Goal: Task Accomplishment & Management: Use online tool/utility

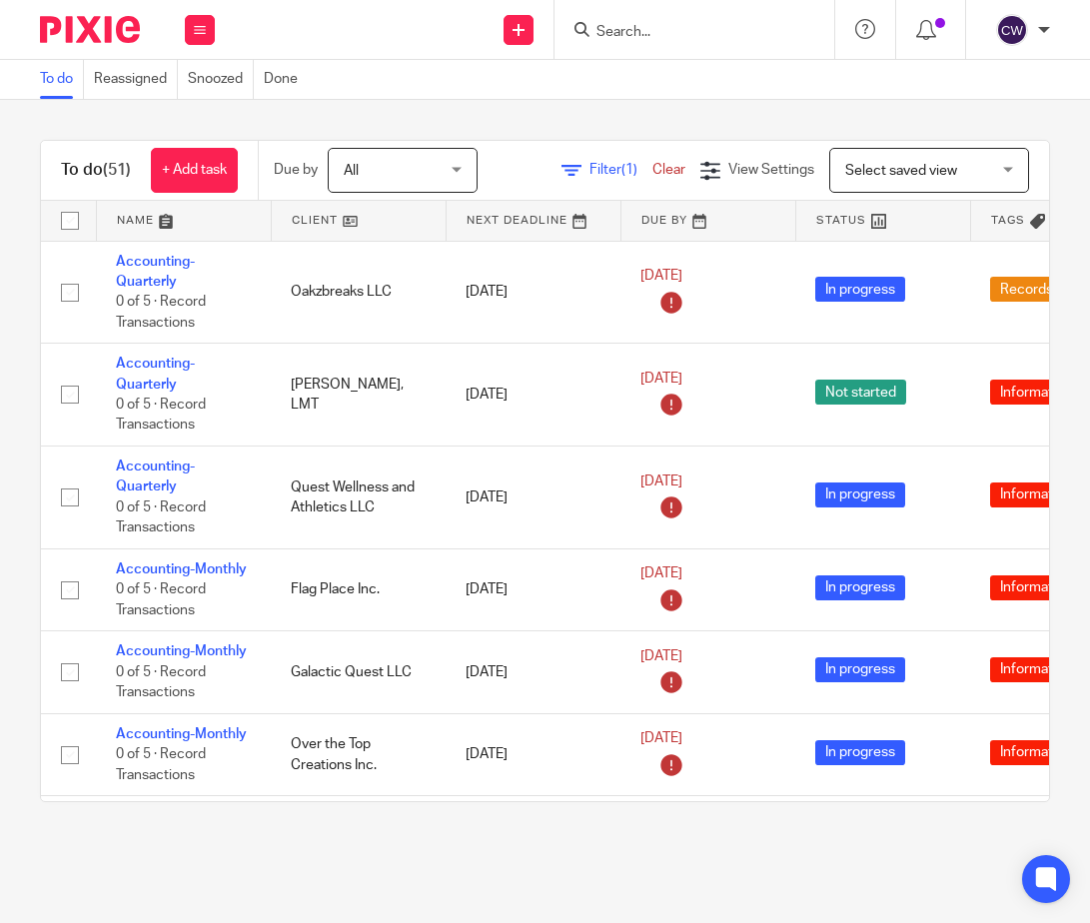
click at [347, 218] on link at bounding box center [359, 221] width 174 height 40
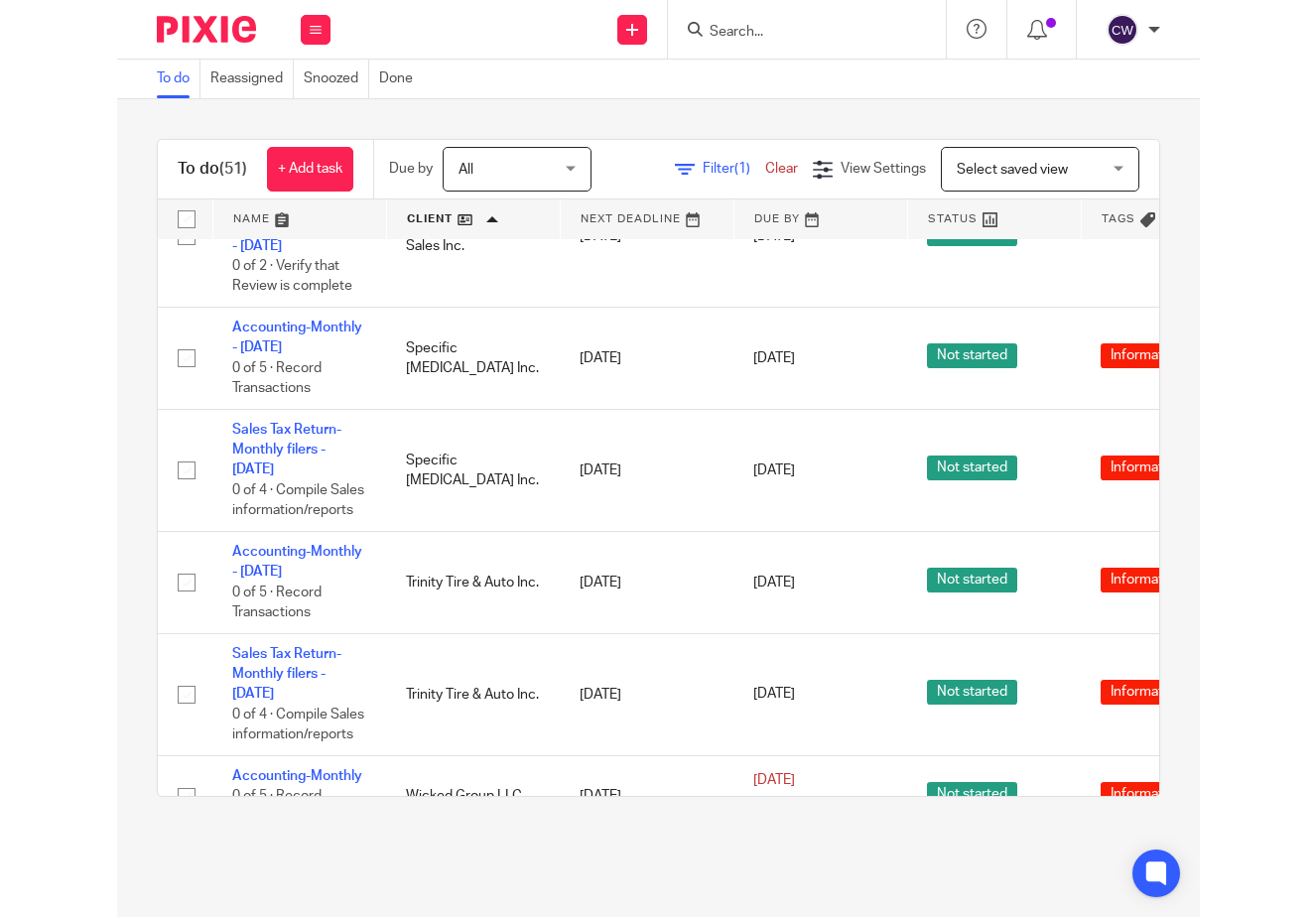
scroll to position [5469, 0]
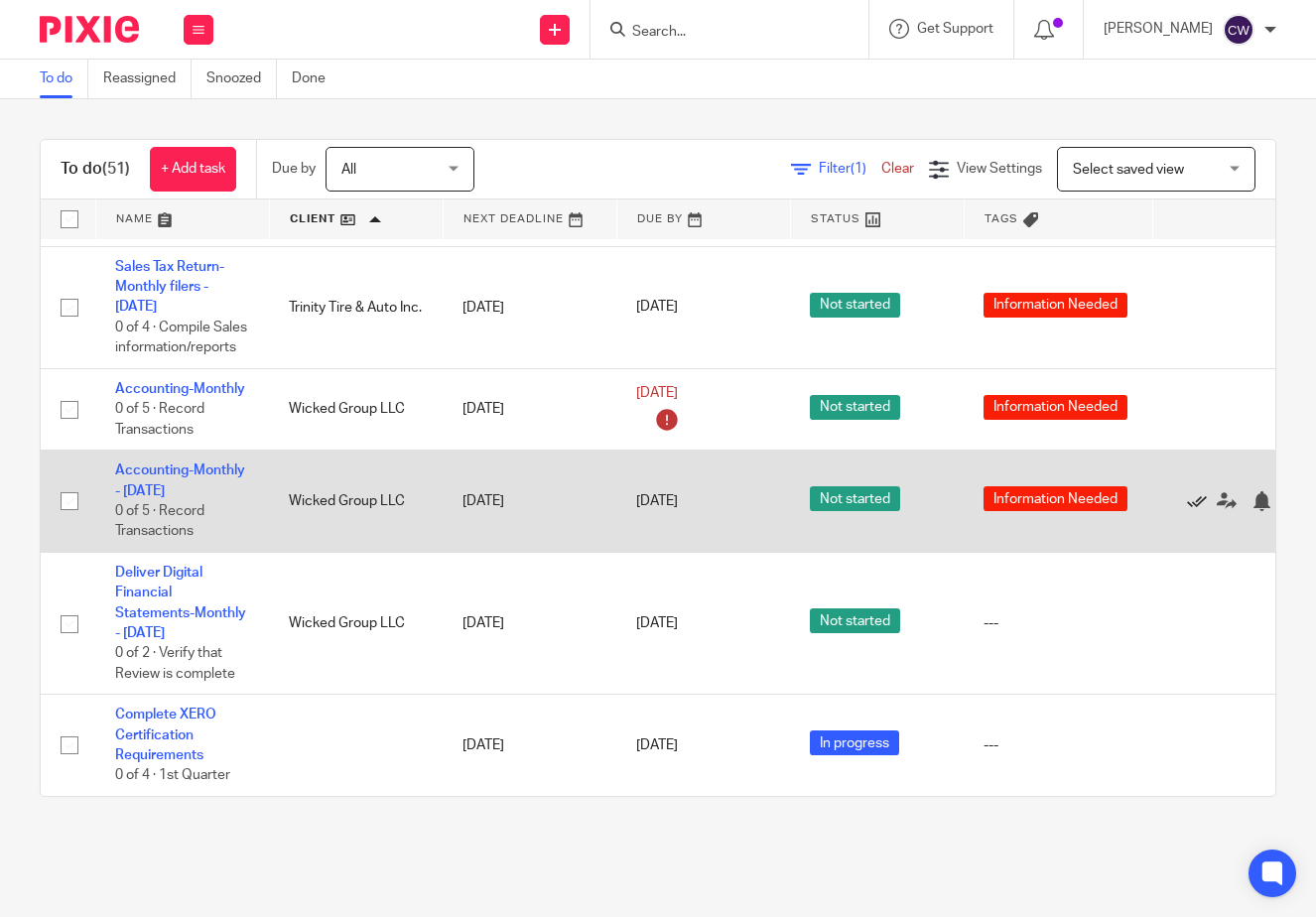
click at [1082, 491] on icon at bounding box center [1197, 501] width 20 height 20
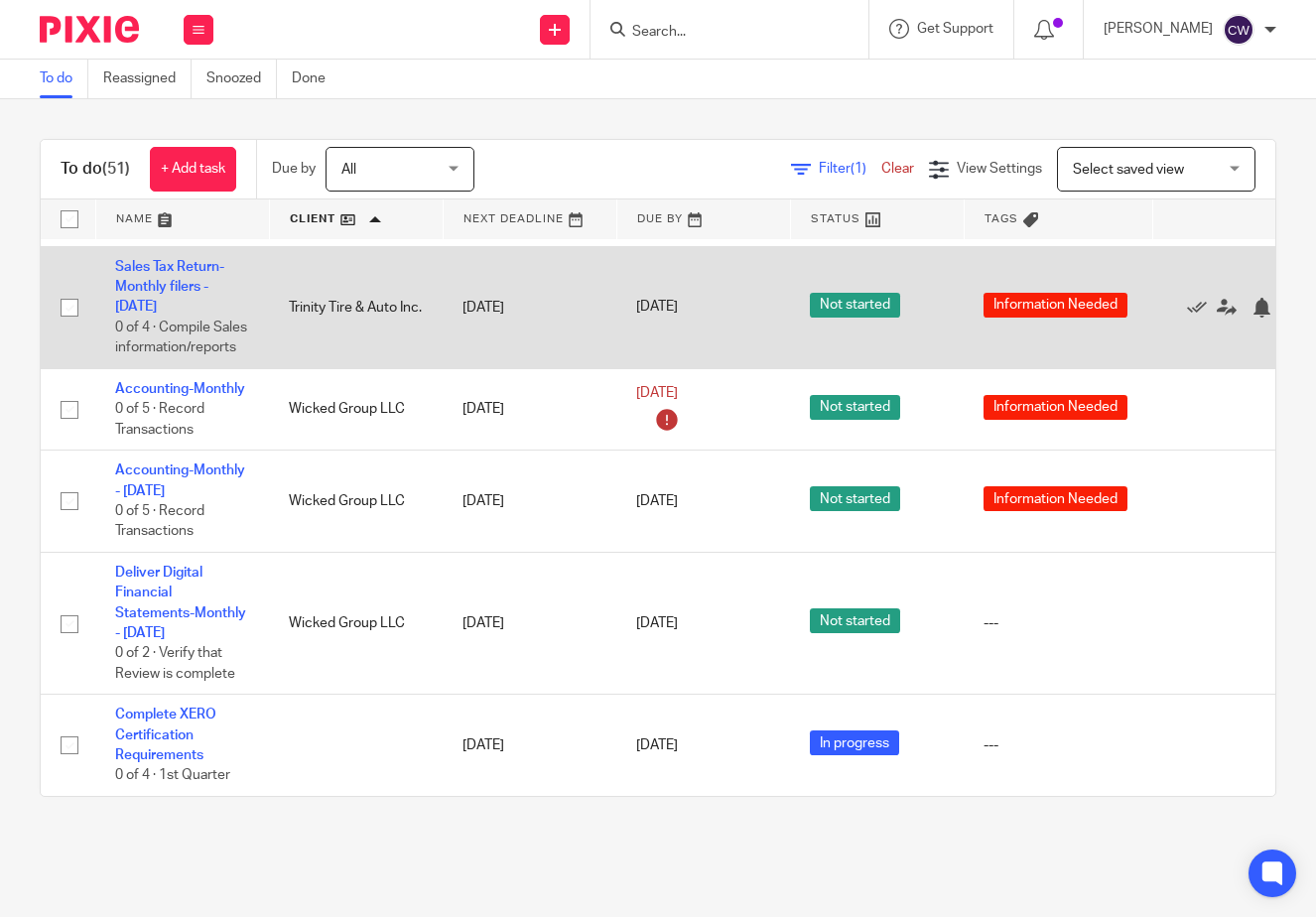
scroll to position [5367, 0]
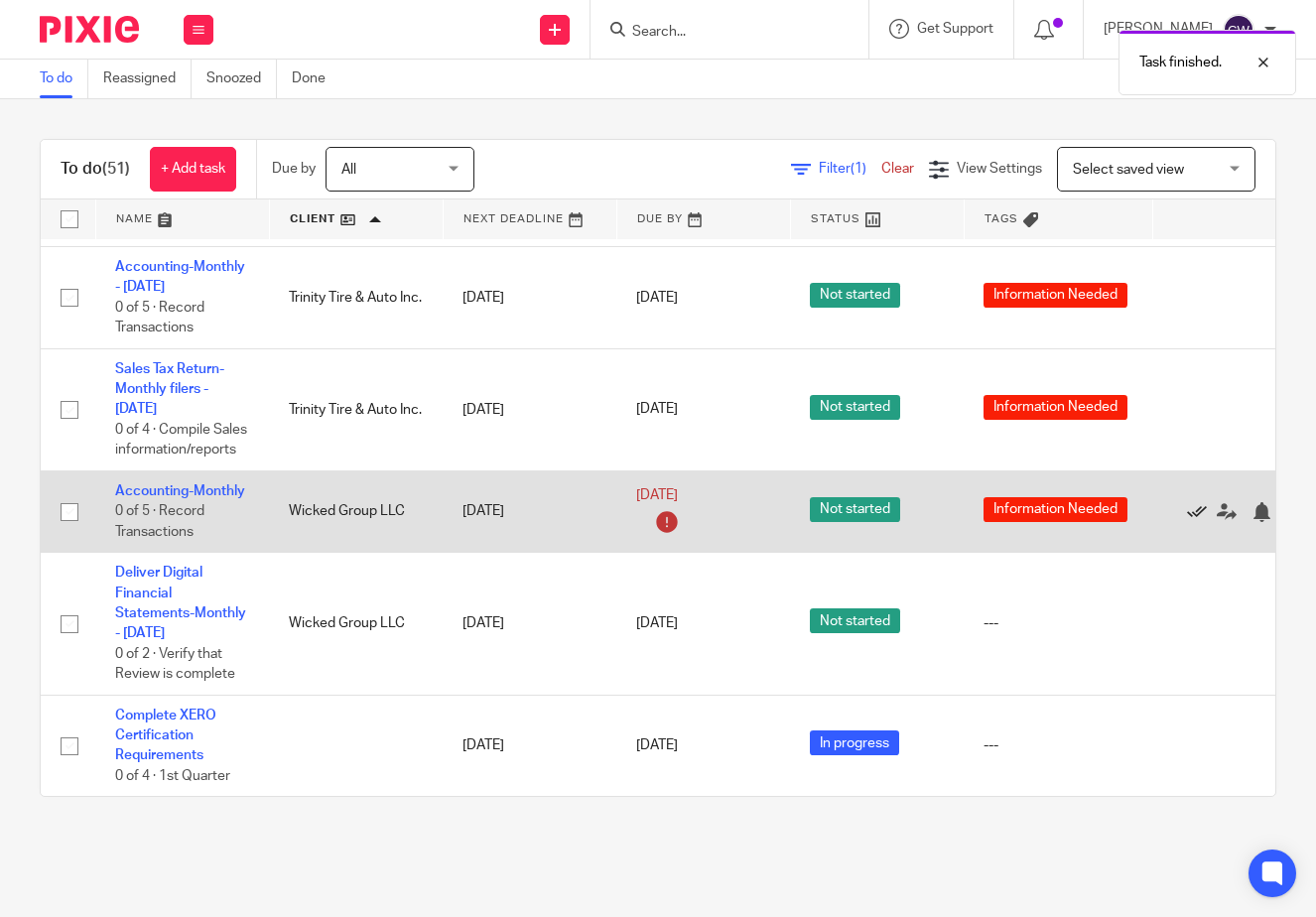
click at [1082, 502] on icon at bounding box center [1197, 512] width 20 height 20
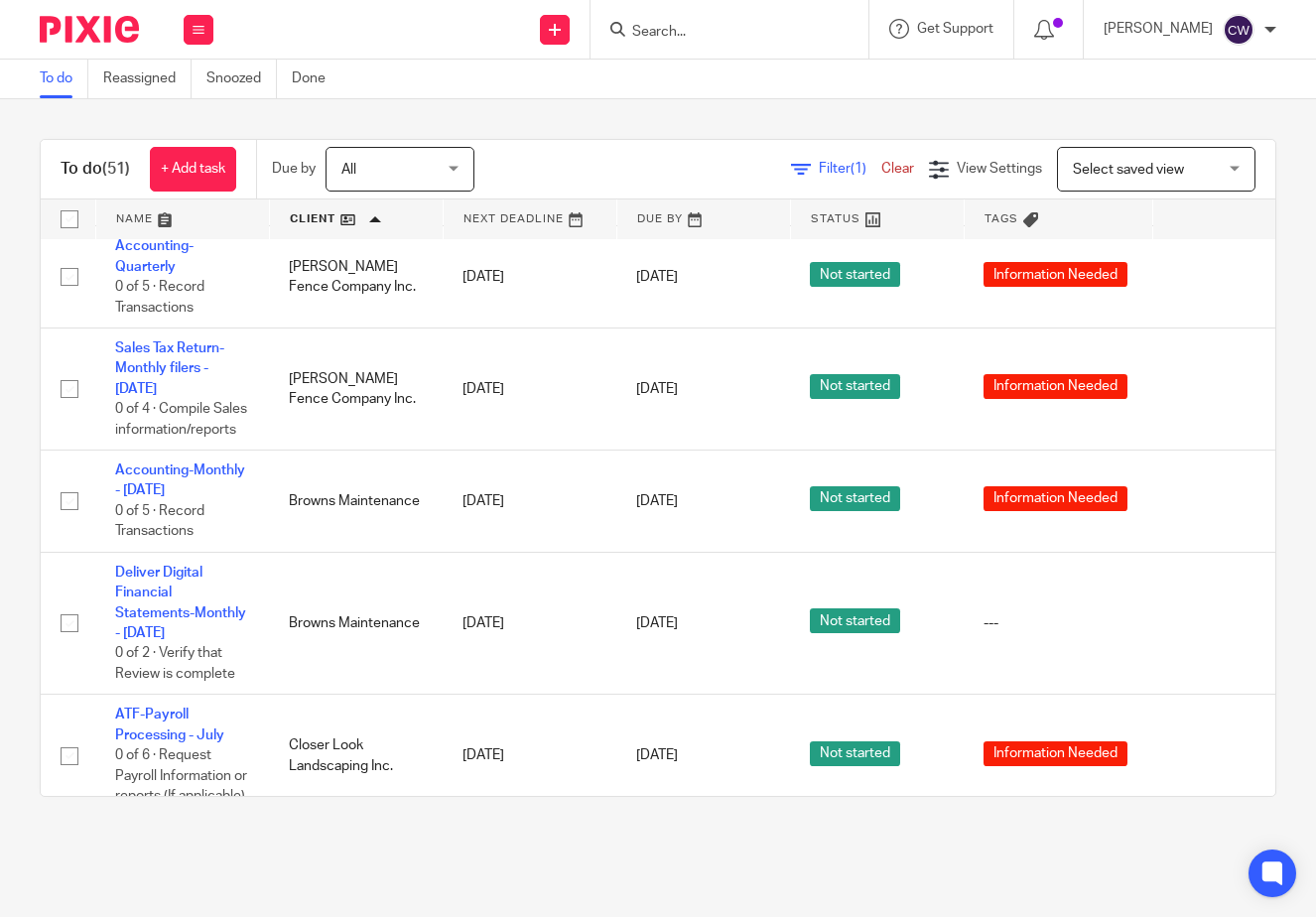
scroll to position [0, 0]
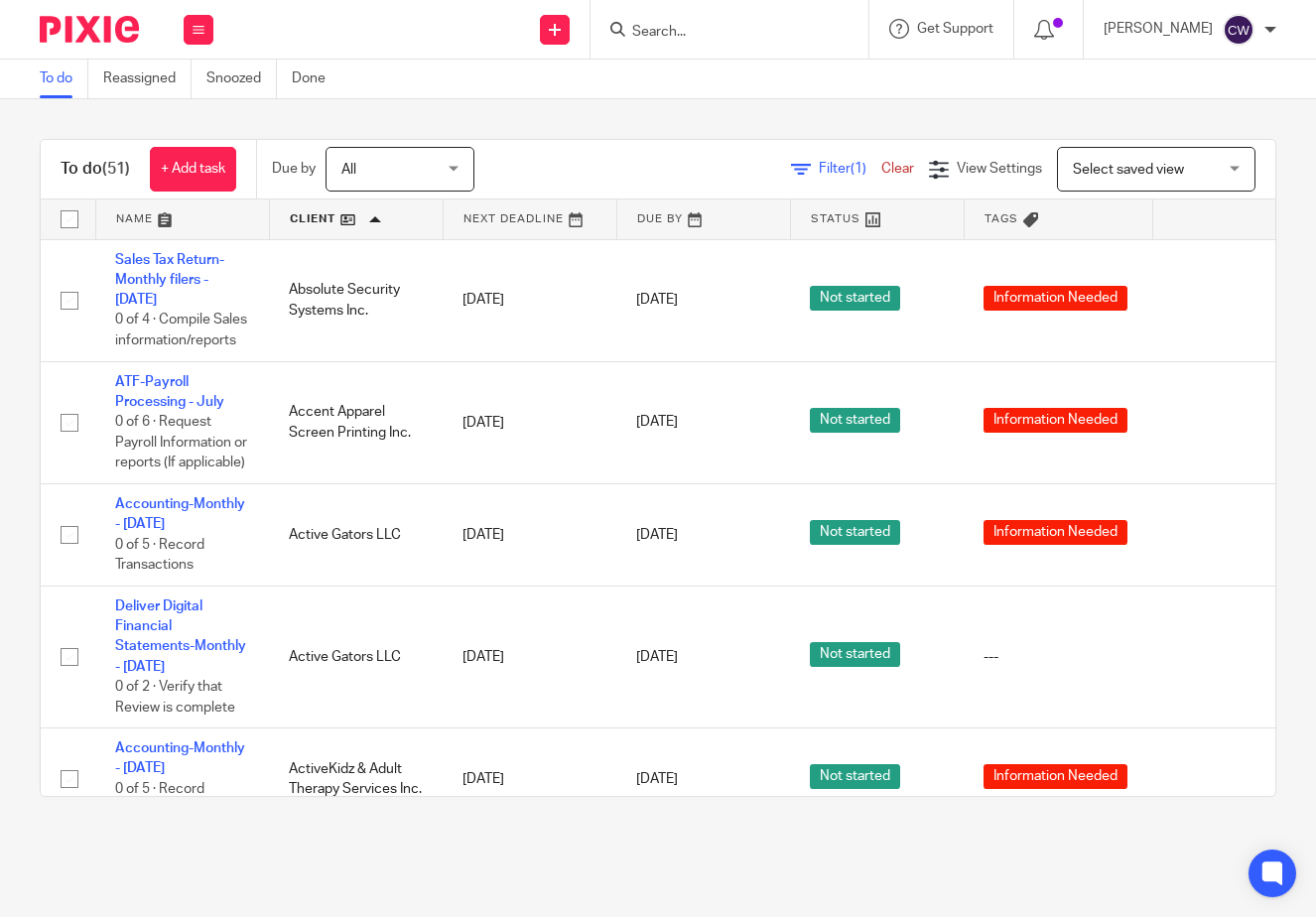
click at [578, 216] on link at bounding box center [530, 220] width 173 height 40
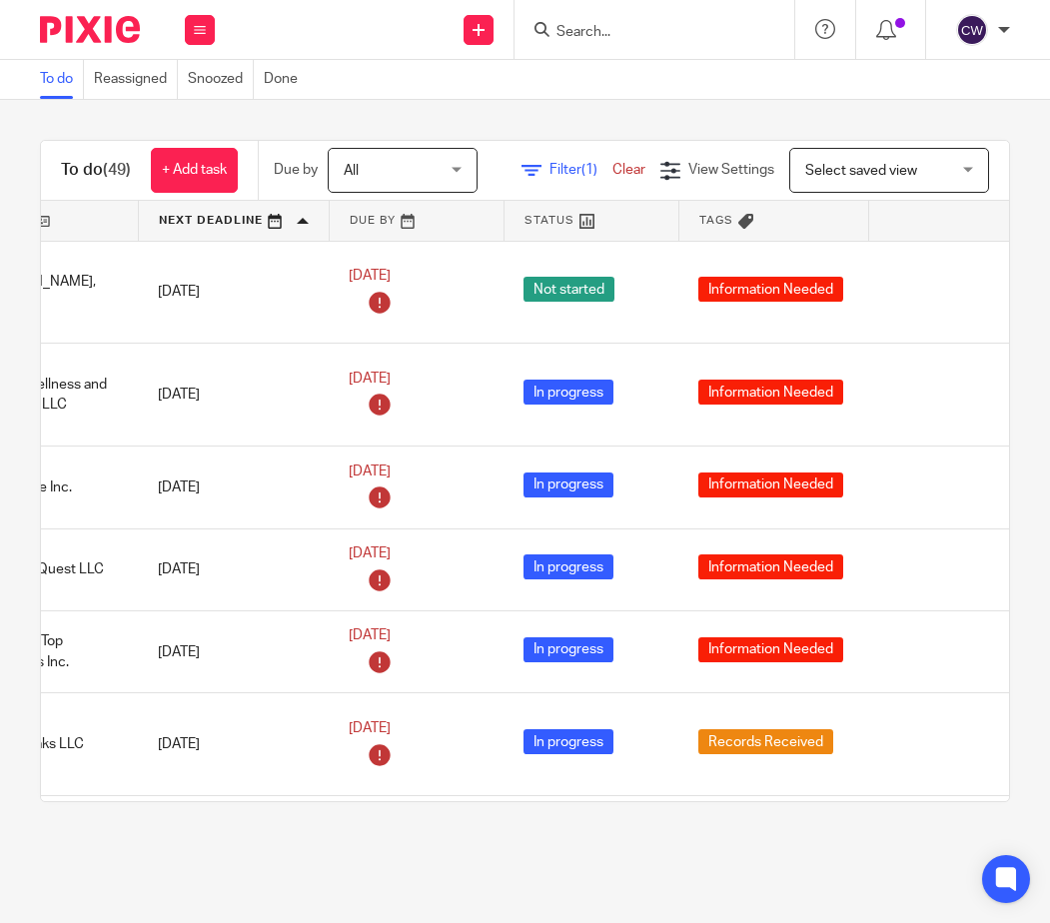
scroll to position [0, 332]
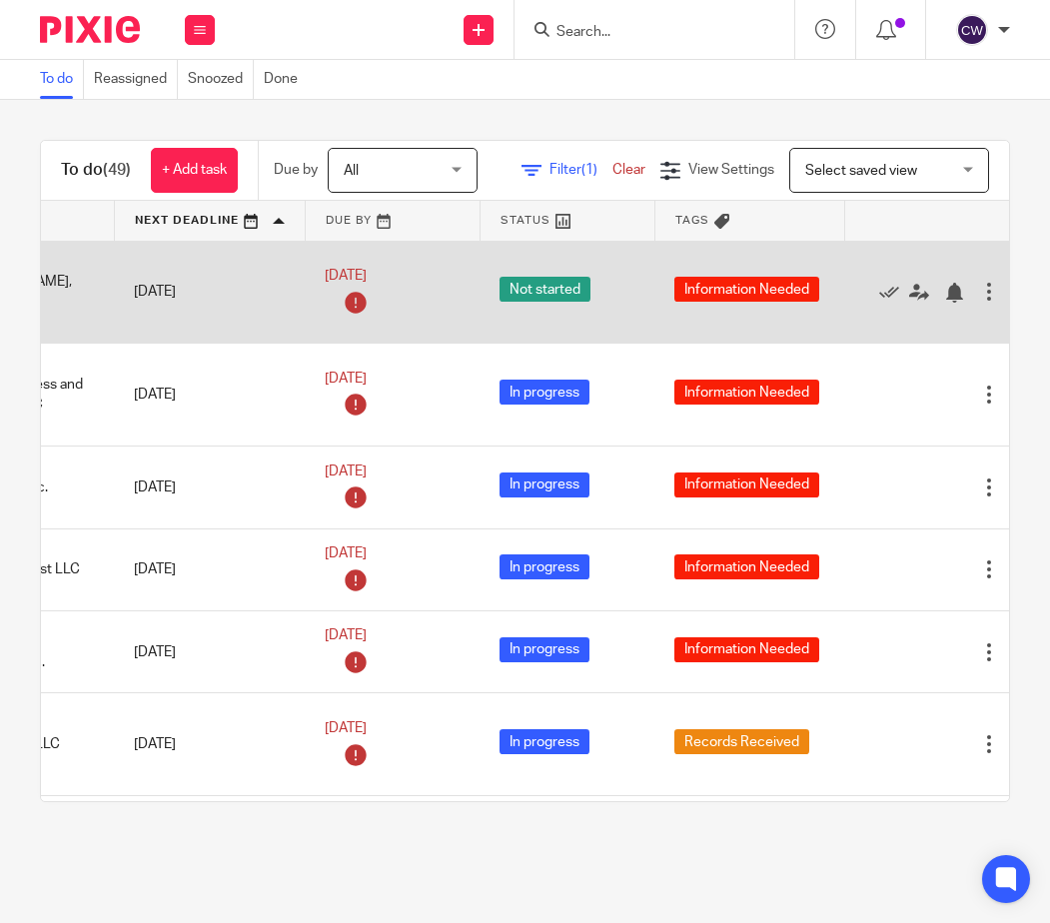
click at [709, 301] on span "Information Needed" at bounding box center [746, 289] width 145 height 25
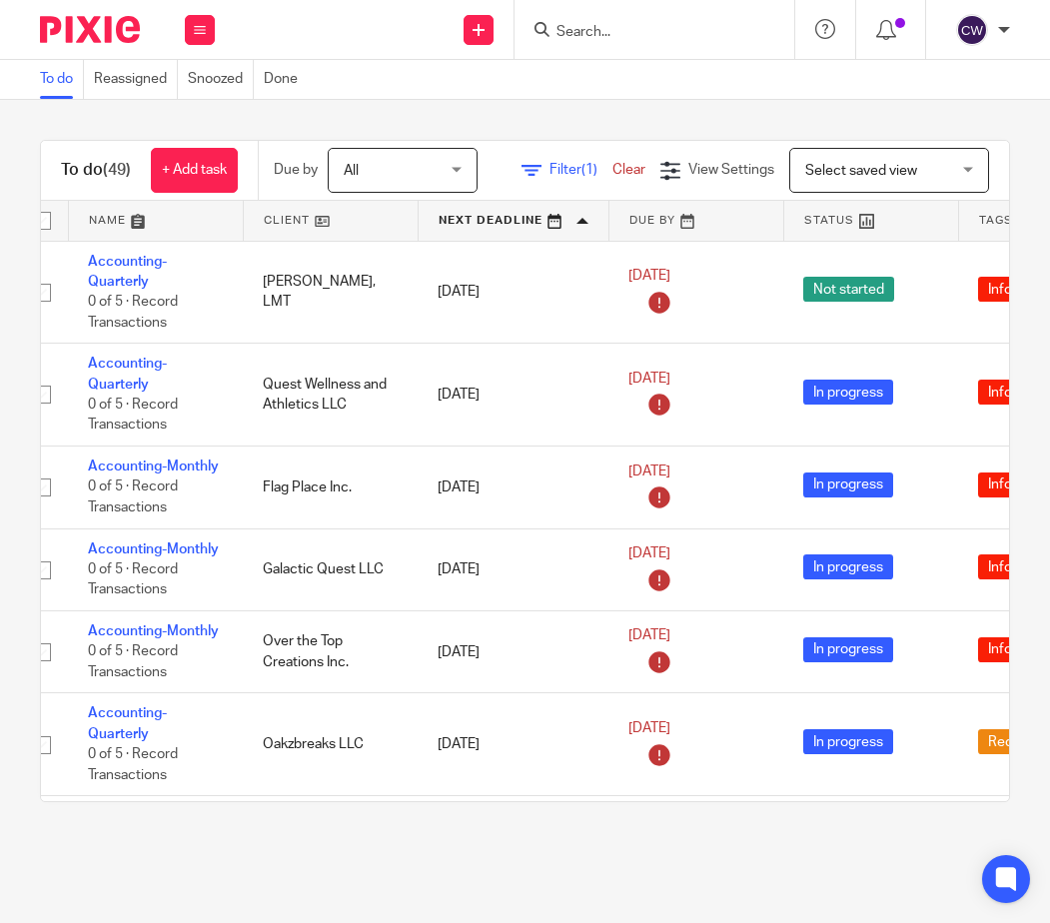
scroll to position [0, 0]
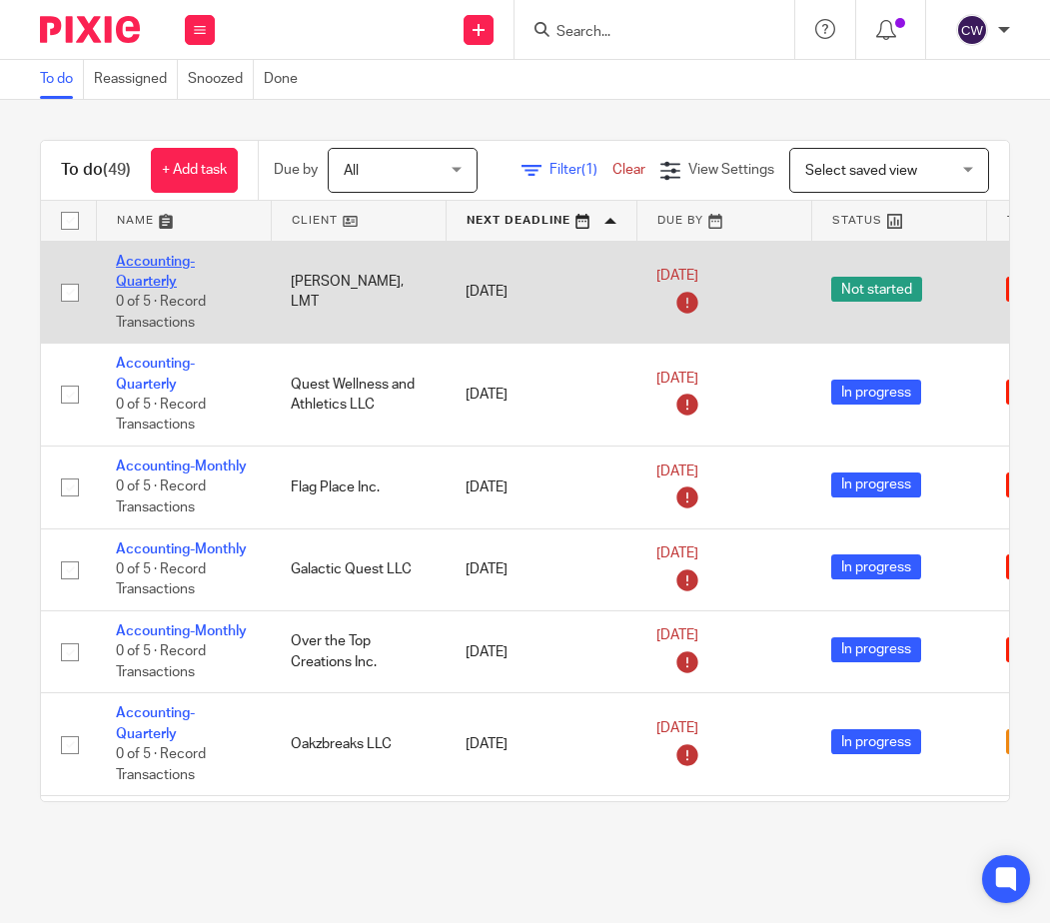
click at [159, 283] on link "Accounting-Quarterly" at bounding box center [155, 272] width 79 height 34
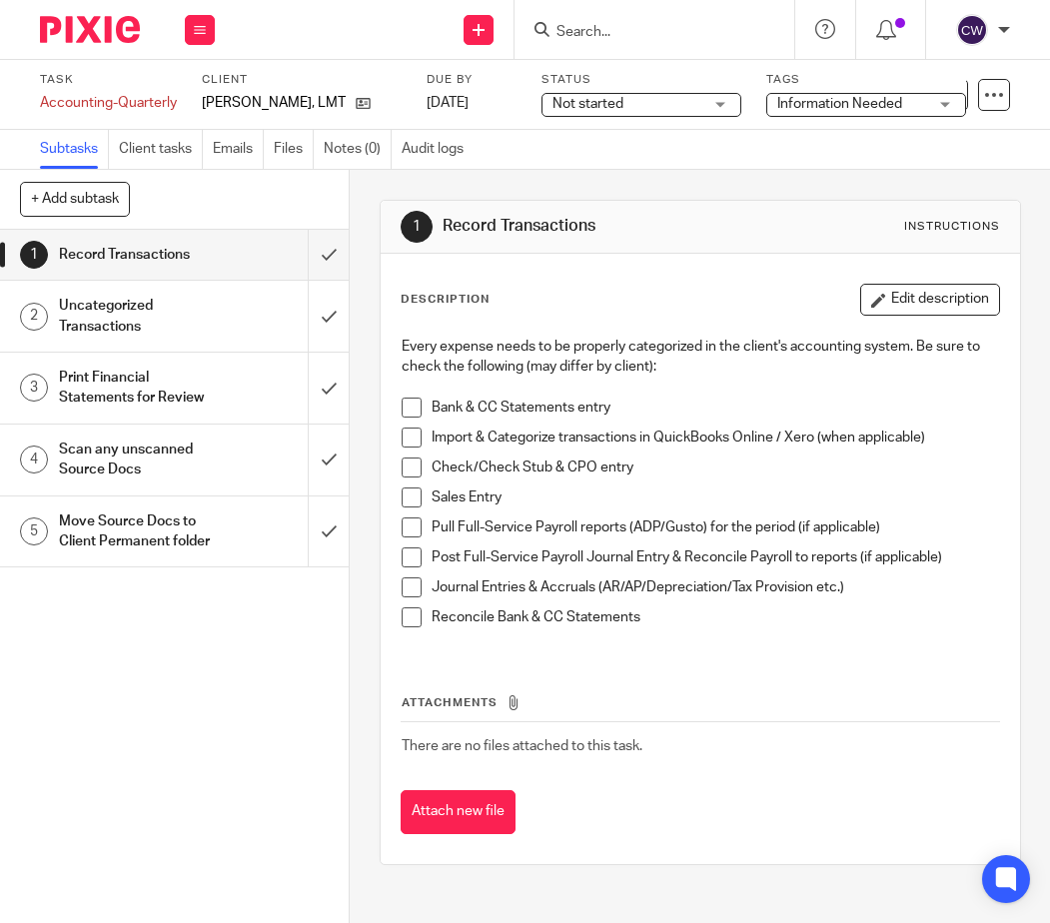
click at [884, 111] on span "Information Needed" at bounding box center [852, 104] width 150 height 21
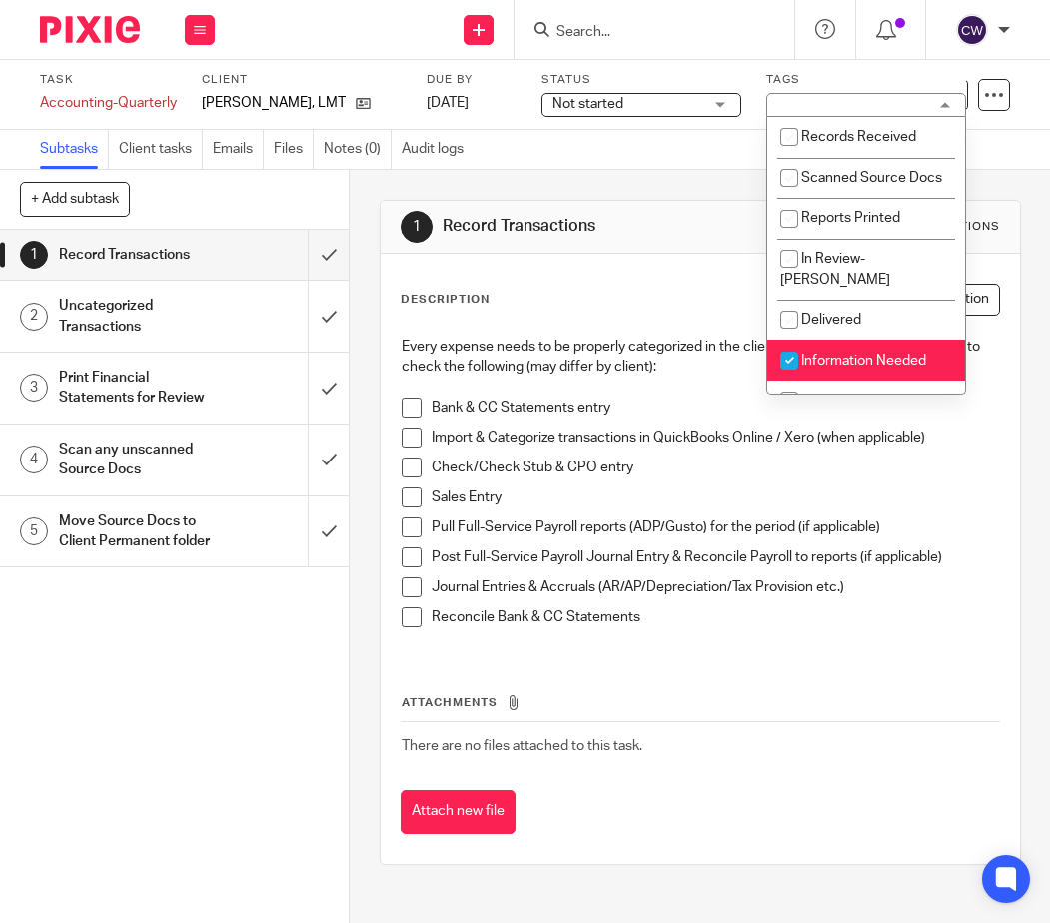
click at [790, 361] on input "checkbox" at bounding box center [789, 361] width 38 height 38
checkbox input "false"
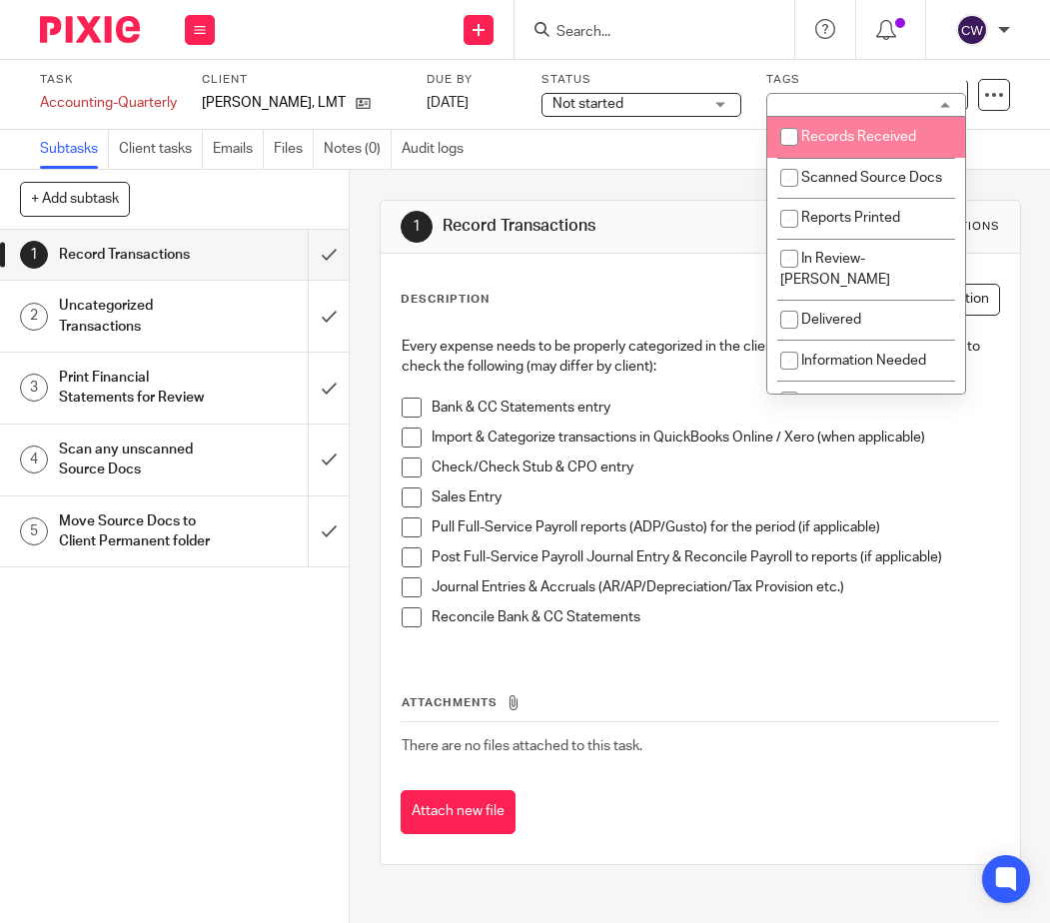
click at [788, 136] on input "checkbox" at bounding box center [789, 137] width 38 height 38
checkbox input "true"
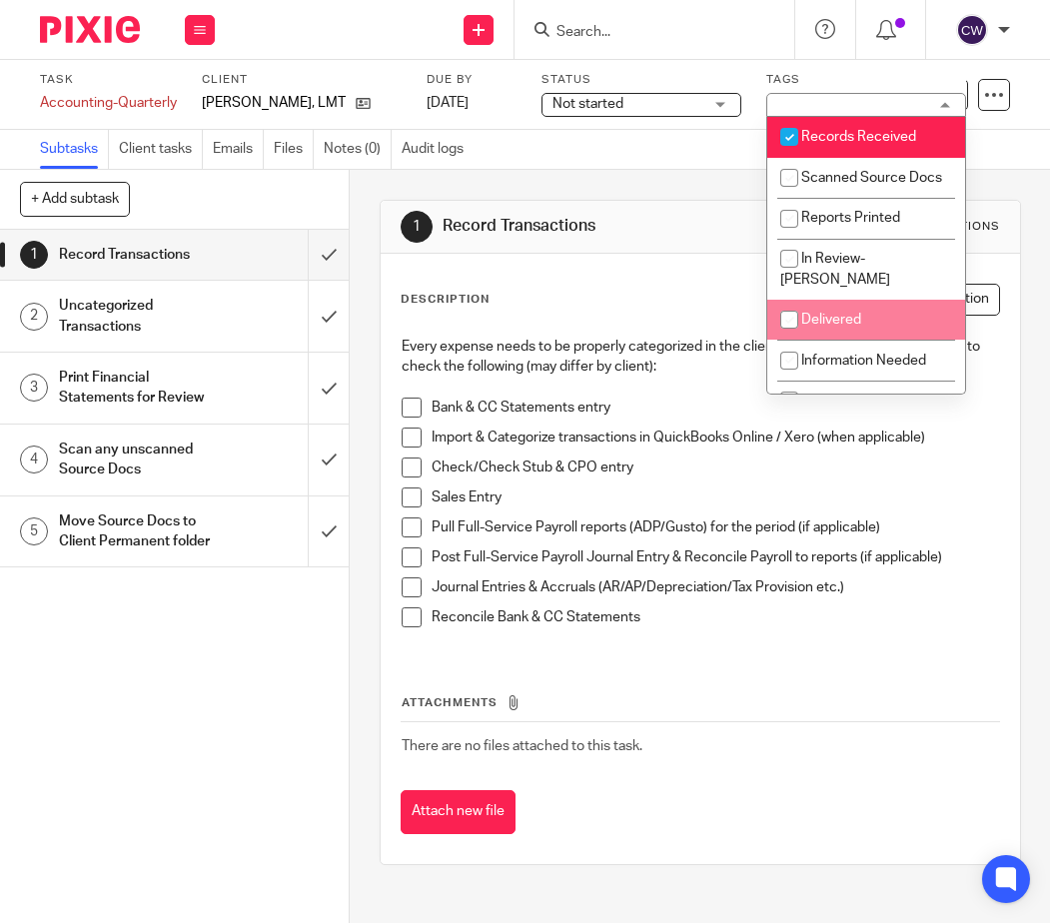
scroll to position [28, 0]
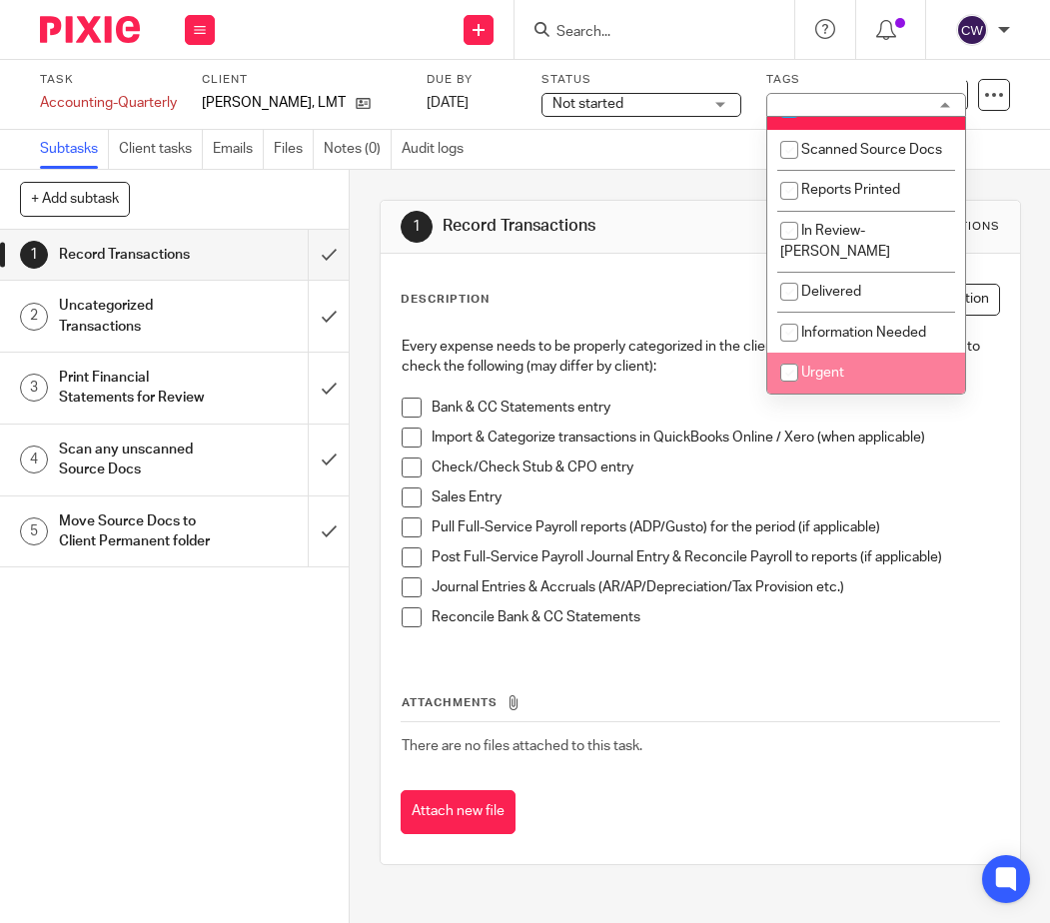
click at [650, 161] on div "Subtasks Client tasks Emails Files Notes (0) Audit logs" at bounding box center [525, 150] width 1050 height 40
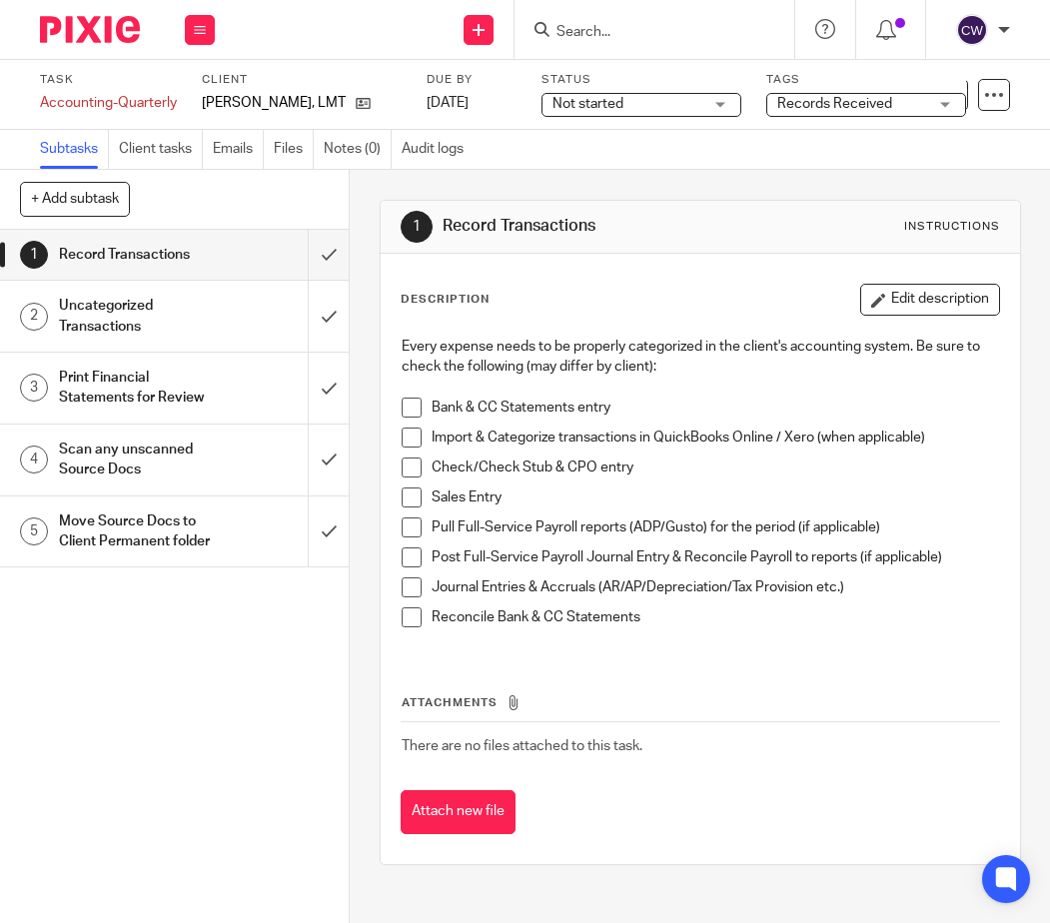
click at [110, 33] on img at bounding box center [90, 29] width 100 height 27
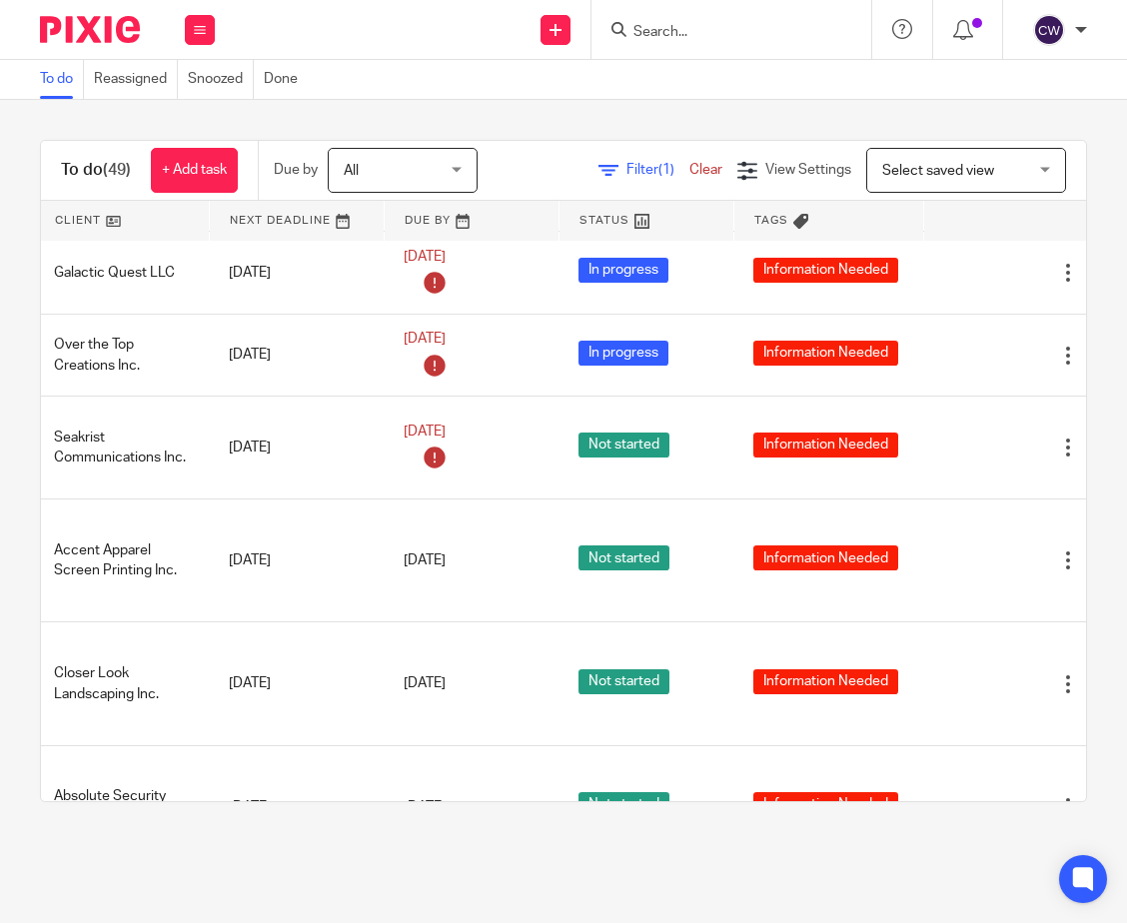
scroll to position [400, 248]
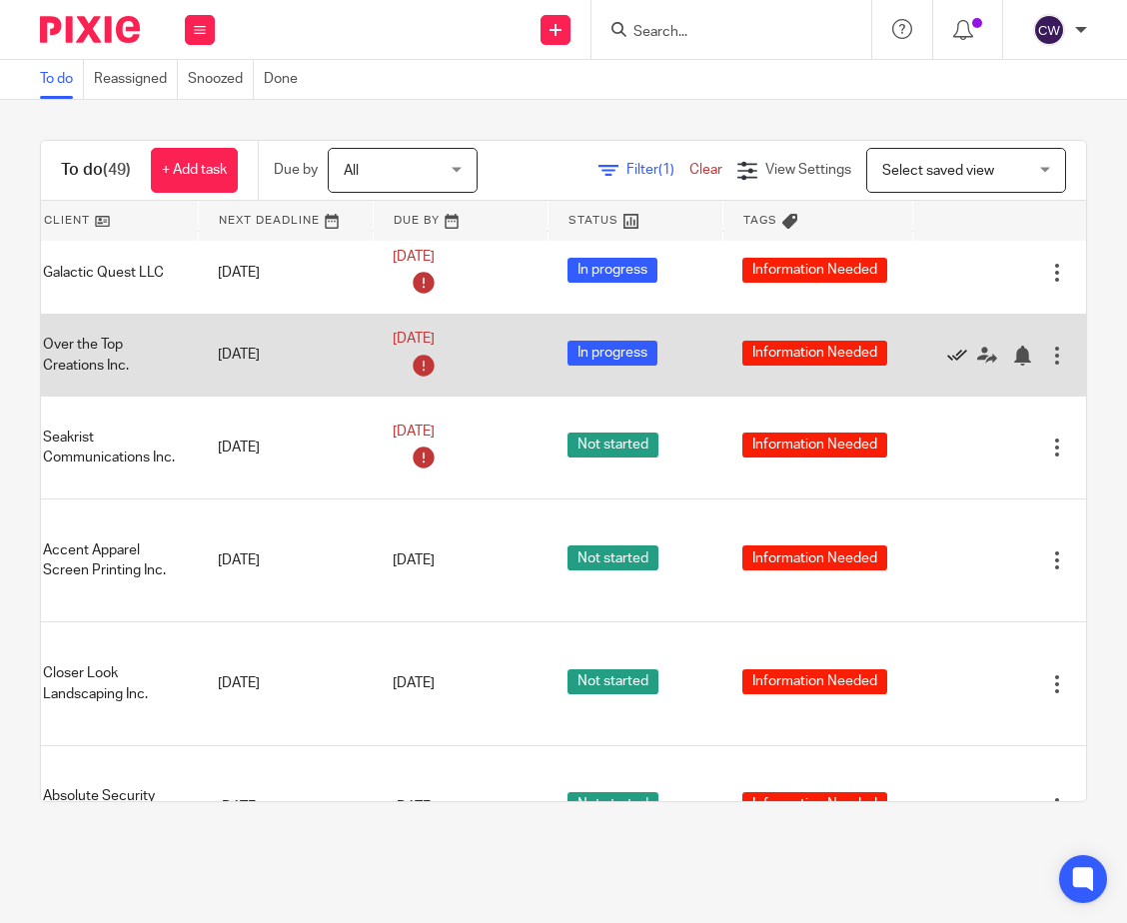
click at [953, 357] on icon at bounding box center [957, 356] width 20 height 20
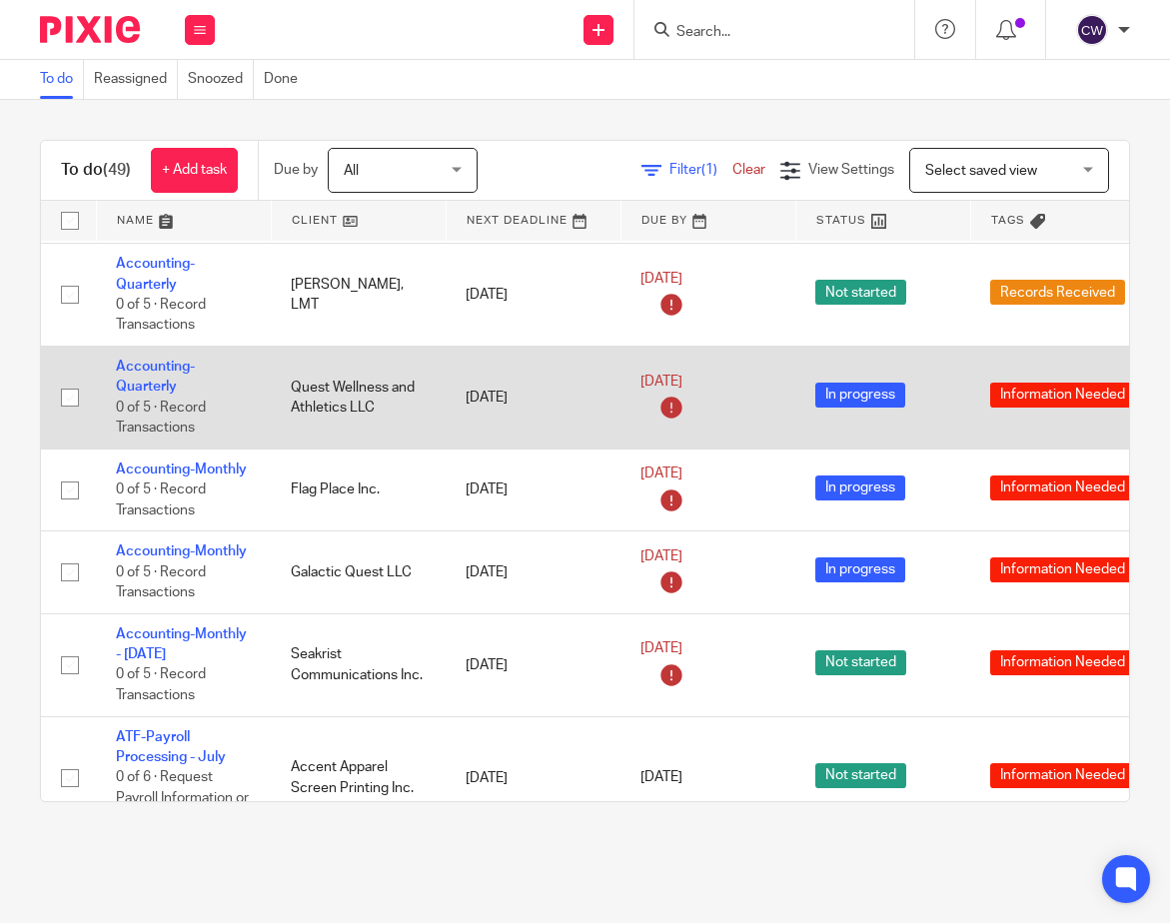
scroll to position [0, 0]
